Goal: Transaction & Acquisition: Purchase product/service

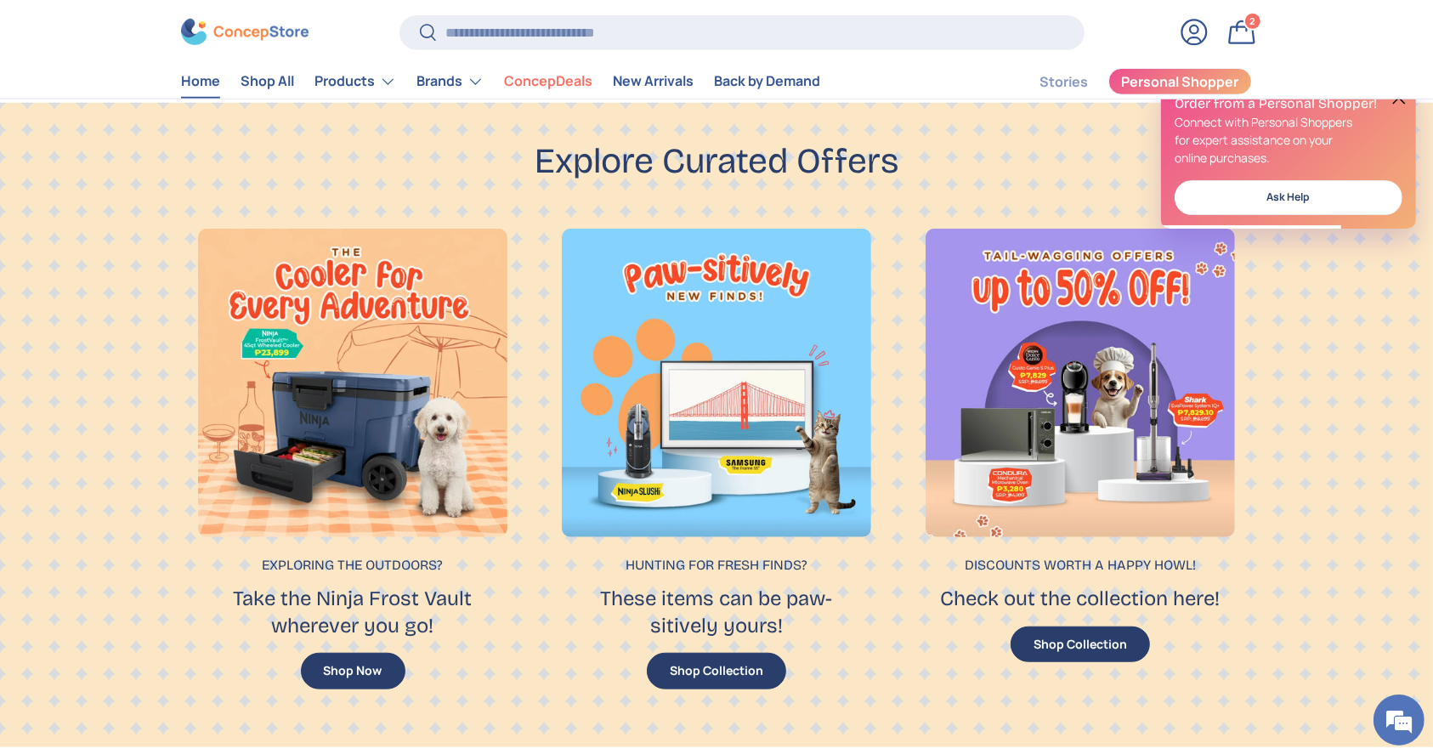
scroll to position [1007, 0]
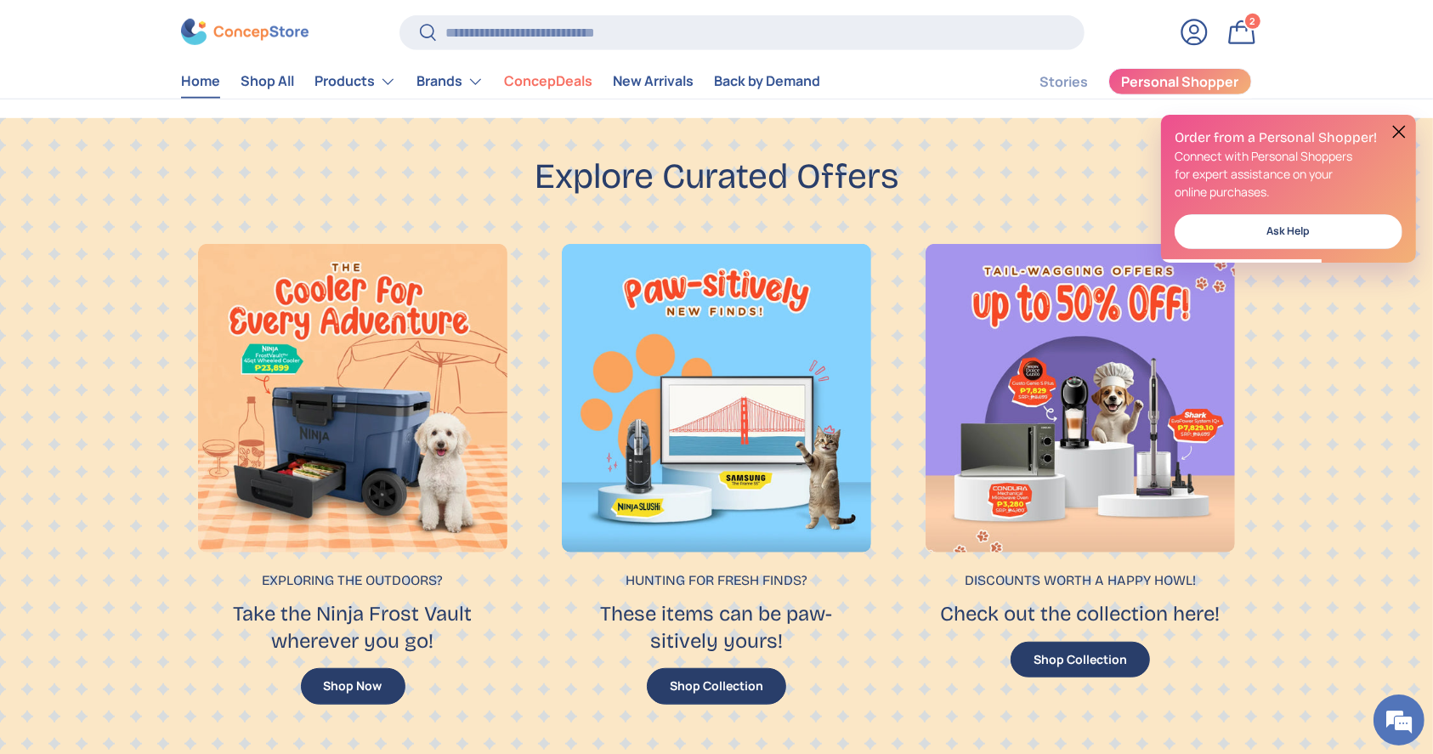
click at [1396, 127] on button at bounding box center [1399, 132] width 20 height 20
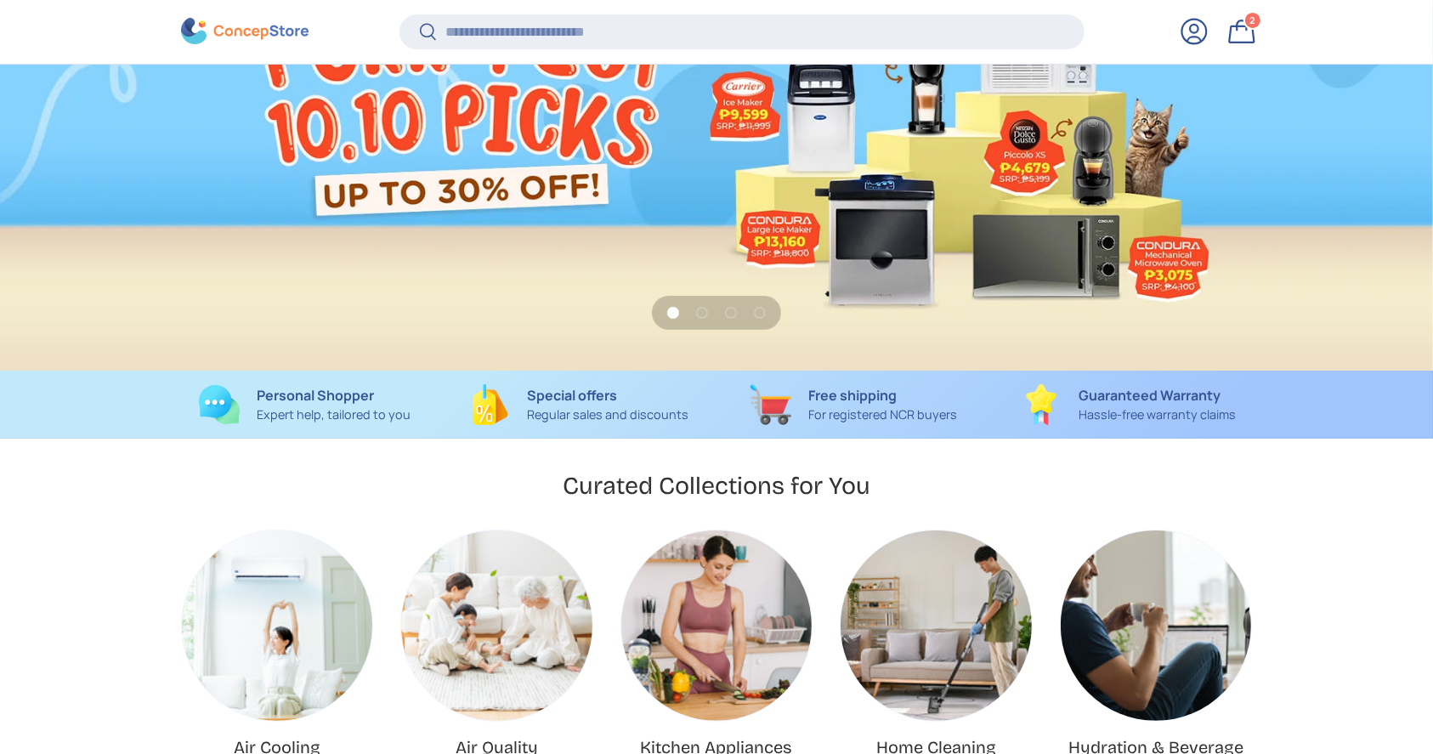
scroll to position [4396, 6949]
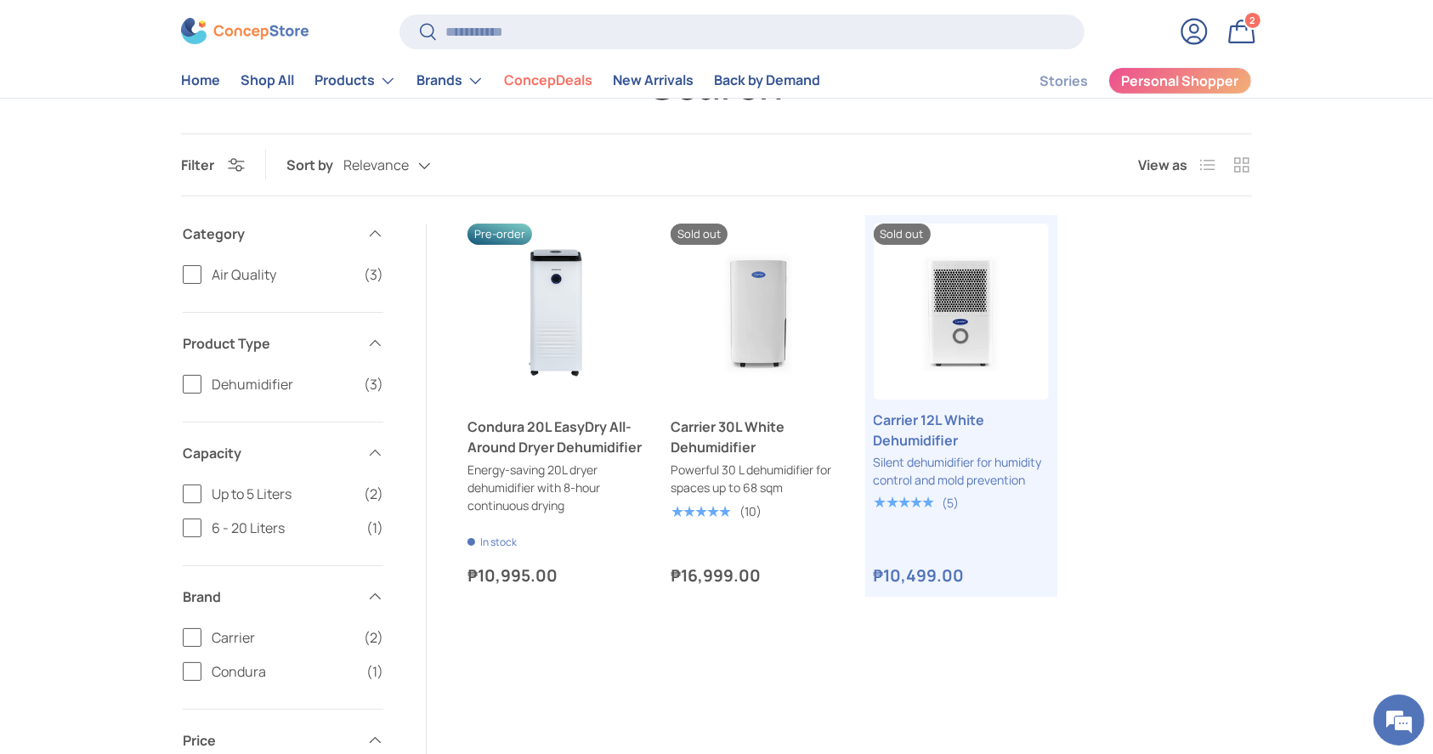
scroll to position [124, 0]
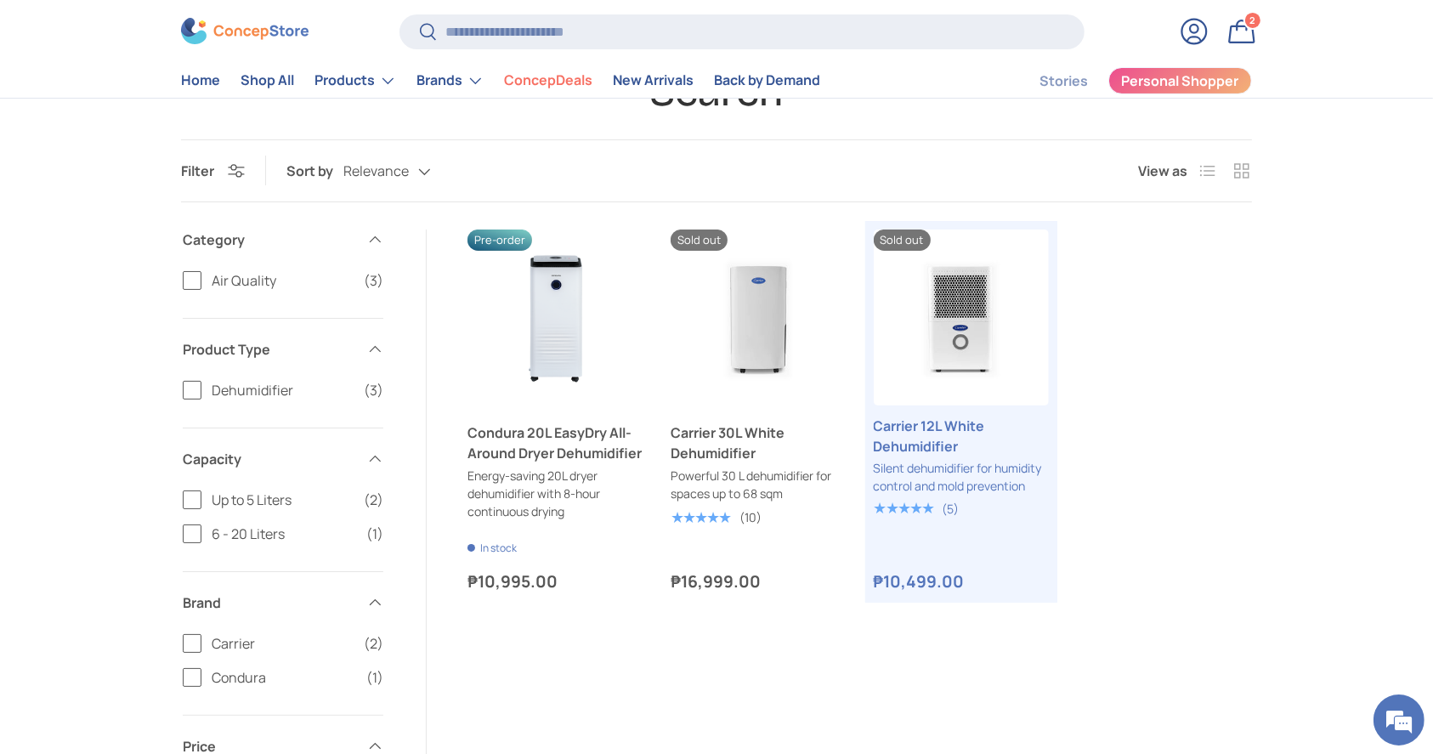
click at [1232, 269] on ul "Previous Next Pre-order Condura 20L EasyDry All-Around Dryer Dehumidifier Energ…" at bounding box center [859, 411] width 784 height 365
